Goal: Task Accomplishment & Management: Use online tool/utility

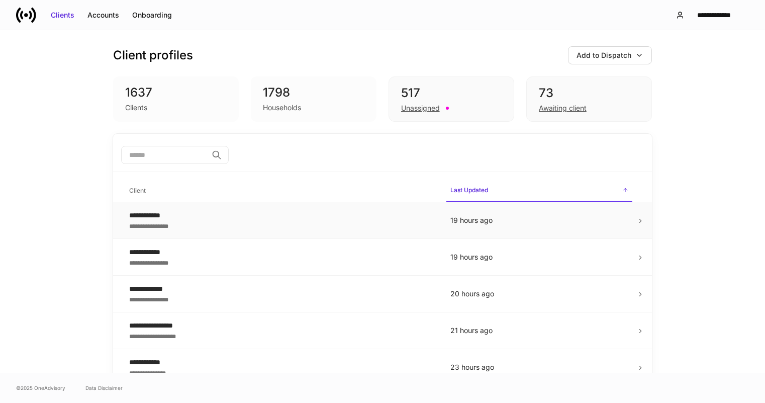
click at [513, 222] on p "19 hours ago" at bounding box center [539, 220] width 178 height 10
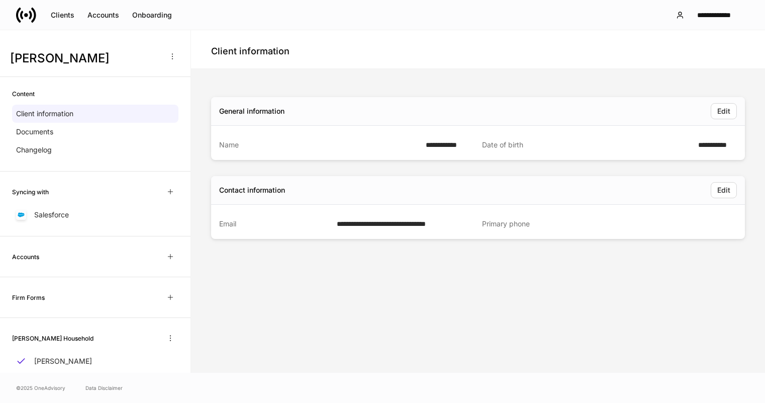
click at [107, 26] on div "**********" at bounding box center [382, 15] width 765 height 30
click at [105, 19] on div "Accounts" at bounding box center [103, 15] width 32 height 10
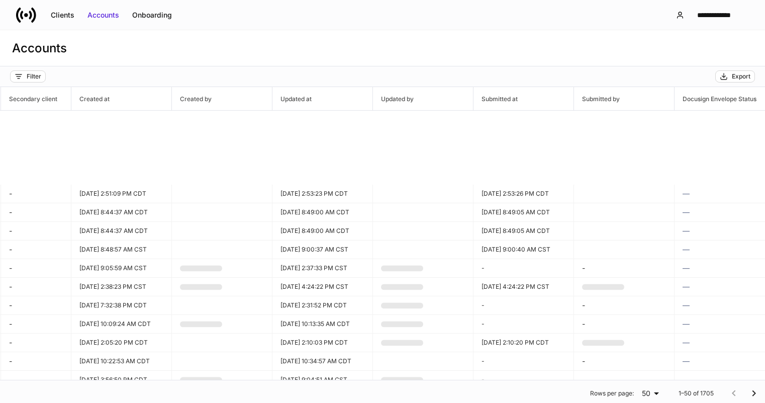
scroll to position [432, 748]
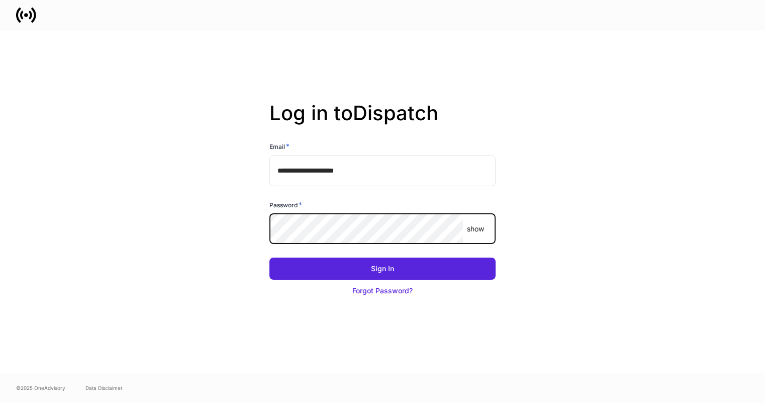
type input "**********"
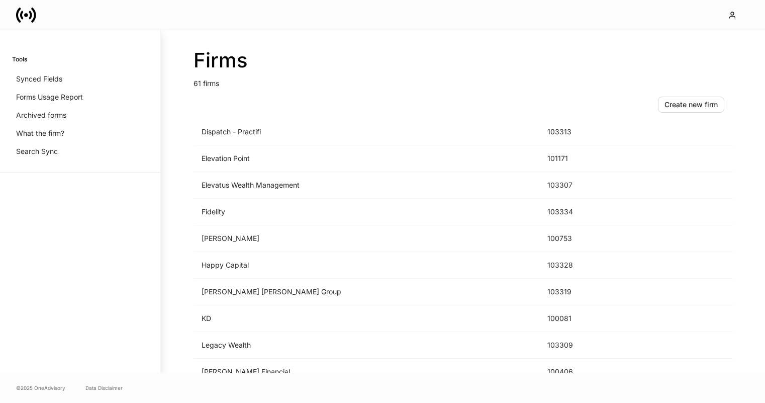
scroll to position [797, 0]
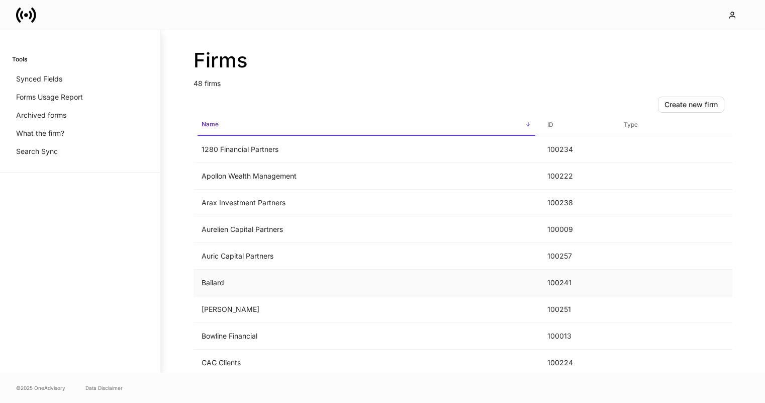
scroll to position [17, 0]
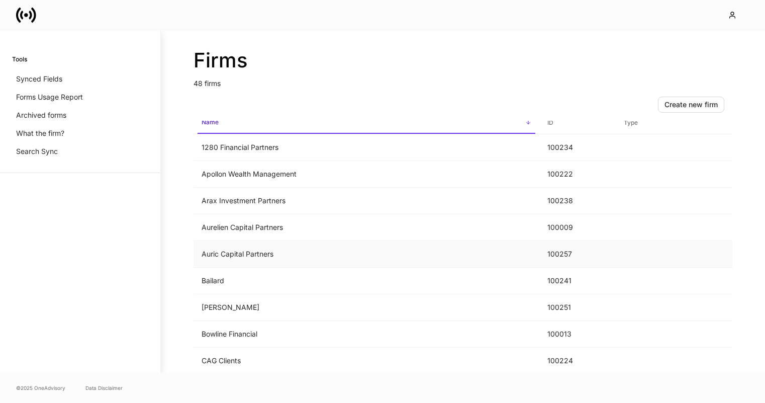
click at [295, 252] on td "Auric Capital Partners" at bounding box center [367, 254] width 346 height 27
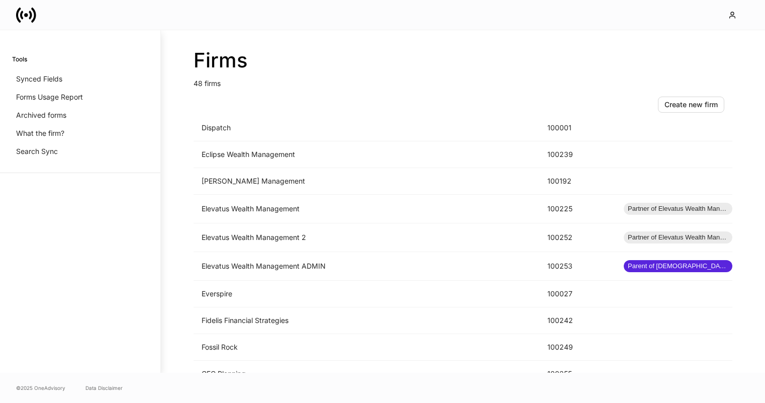
scroll to position [565, 0]
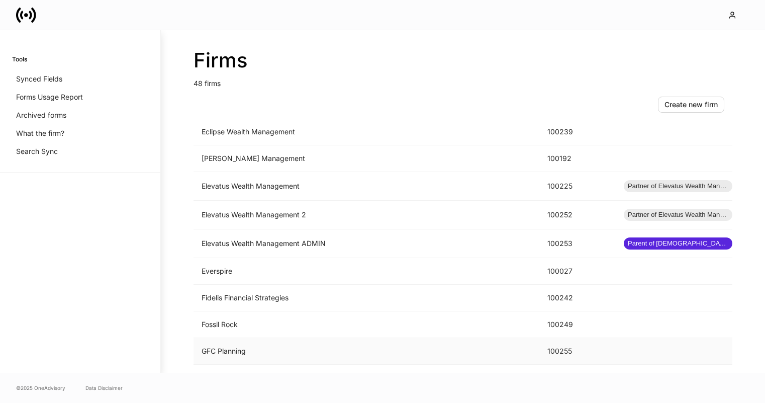
click at [261, 355] on td "GFC Planning" at bounding box center [367, 351] width 346 height 27
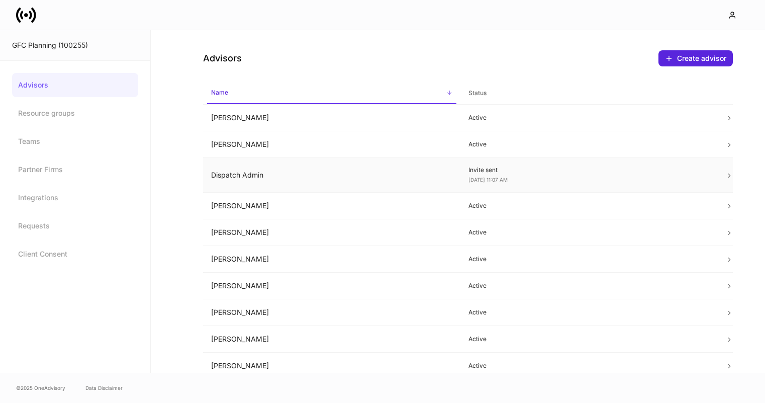
click at [301, 188] on td "Dispatch Admin" at bounding box center [331, 175] width 257 height 35
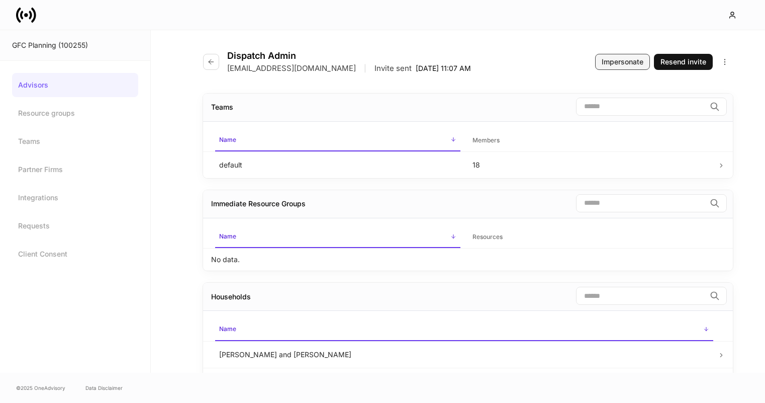
click at [605, 62] on div "Impersonate" at bounding box center [623, 62] width 42 height 10
